Goal: Transaction & Acquisition: Book appointment/travel/reservation

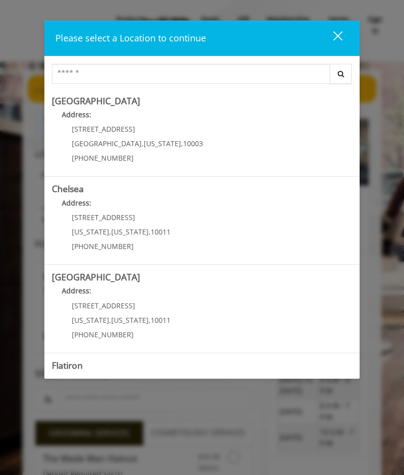
click at [115, 220] on span "[STREET_ADDRESS]" at bounding box center [103, 217] width 63 height 9
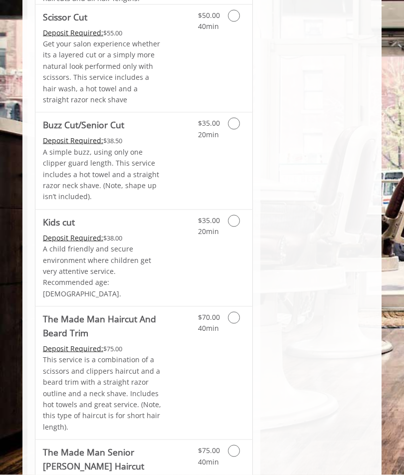
scroll to position [814, 0]
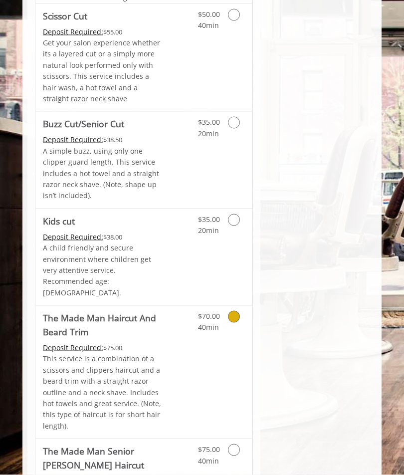
click at [234, 311] on icon "Grooming services" at bounding box center [234, 317] width 12 height 12
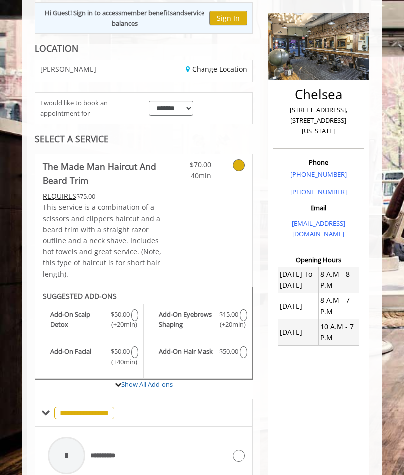
scroll to position [102, 0]
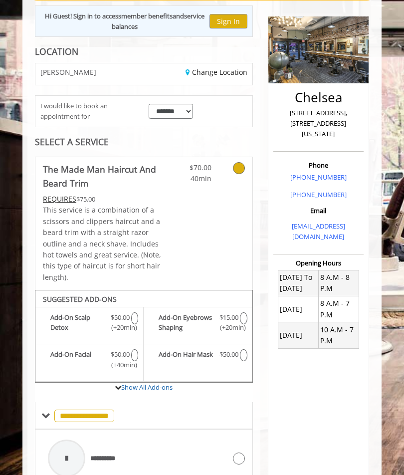
click at [312, 59] on img at bounding box center [318, 49] width 100 height 67
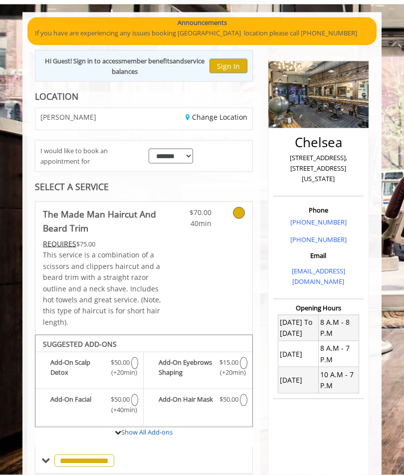
scroll to position [0, 0]
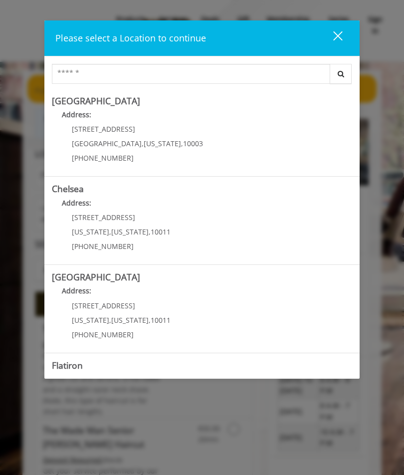
click at [79, 191] on b "Chelsea" at bounding box center [68, 189] width 32 height 12
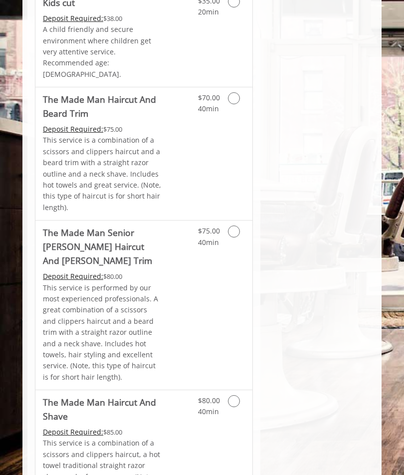
scroll to position [1048, 0]
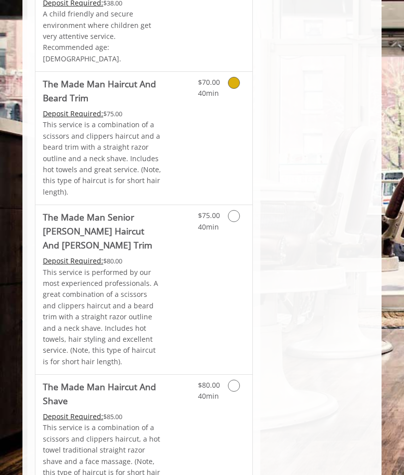
click at [236, 77] on icon "Grooming services" at bounding box center [234, 83] width 12 height 12
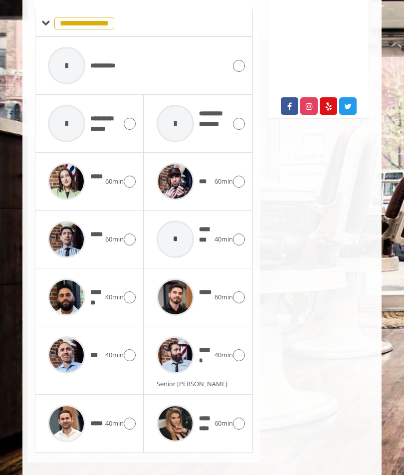
scroll to position [494, 0]
click at [242, 350] on icon at bounding box center [239, 356] width 12 height 12
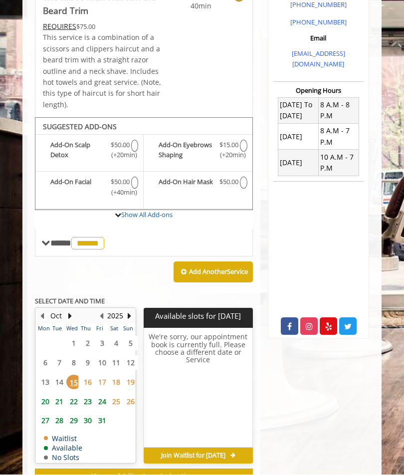
scroll to position [270, 0]
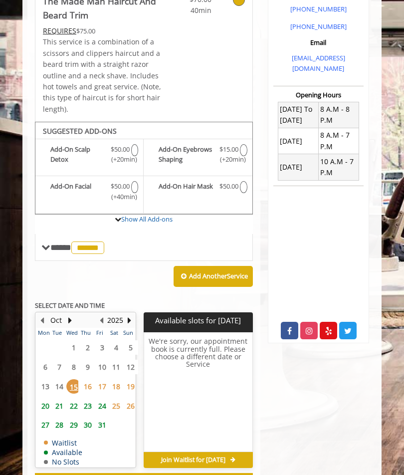
click at [90, 379] on span "16" at bounding box center [87, 386] width 15 height 14
click at [76, 385] on span "15" at bounding box center [73, 386] width 15 height 14
click at [85, 382] on span "16" at bounding box center [87, 386] width 15 height 14
click at [101, 379] on span "17" at bounding box center [102, 386] width 15 height 14
click at [49, 399] on span "20" at bounding box center [45, 406] width 15 height 14
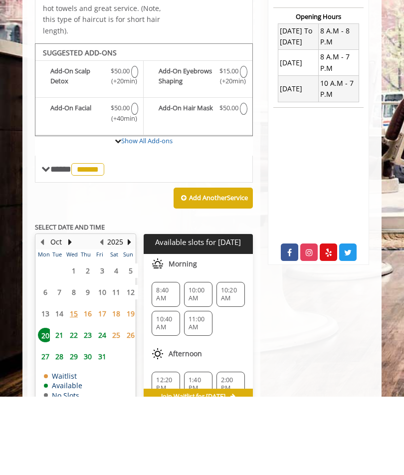
scroll to position [285, 0]
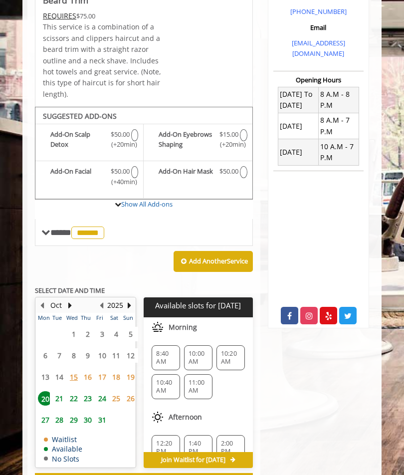
click at [103, 396] on span "24" at bounding box center [102, 398] width 15 height 14
click at [88, 391] on span "23" at bounding box center [87, 398] width 15 height 14
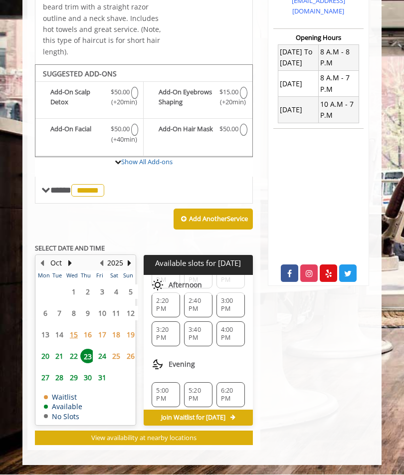
scroll to position [216, 0]
click at [235, 327] on span "4:00 PM" at bounding box center [230, 335] width 19 height 16
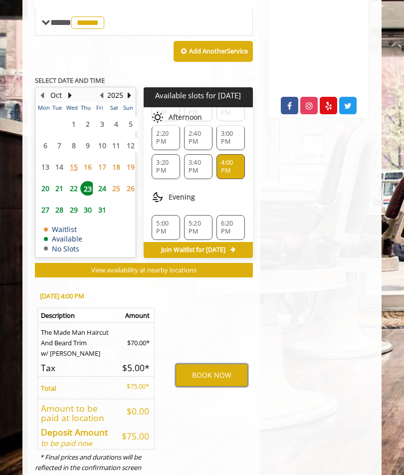
scroll to position [495, 0]
